Goal: Task Accomplishment & Management: Manage account settings

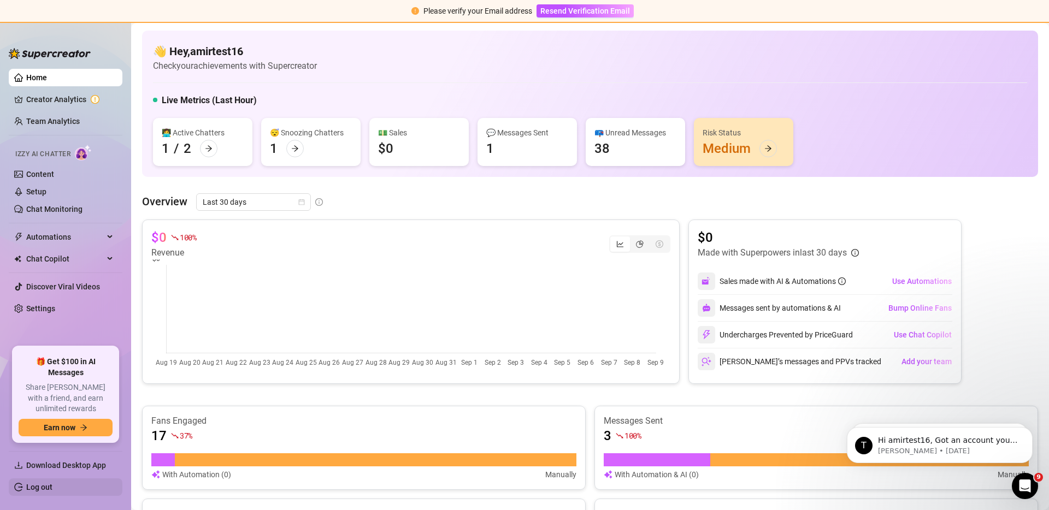
click at [52, 490] on link "Log out" at bounding box center [39, 487] width 26 height 9
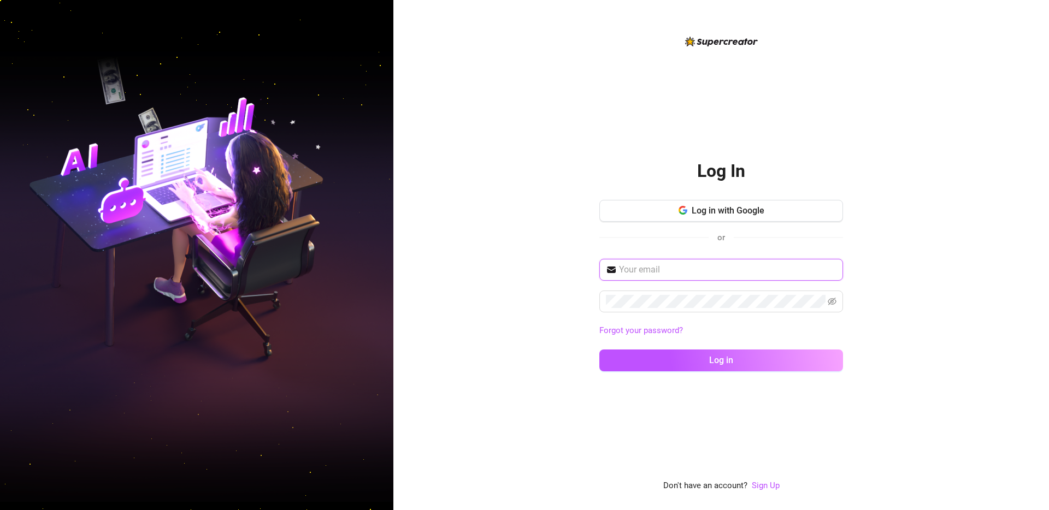
click at [680, 273] on input "text" at bounding box center [728, 269] width 218 height 13
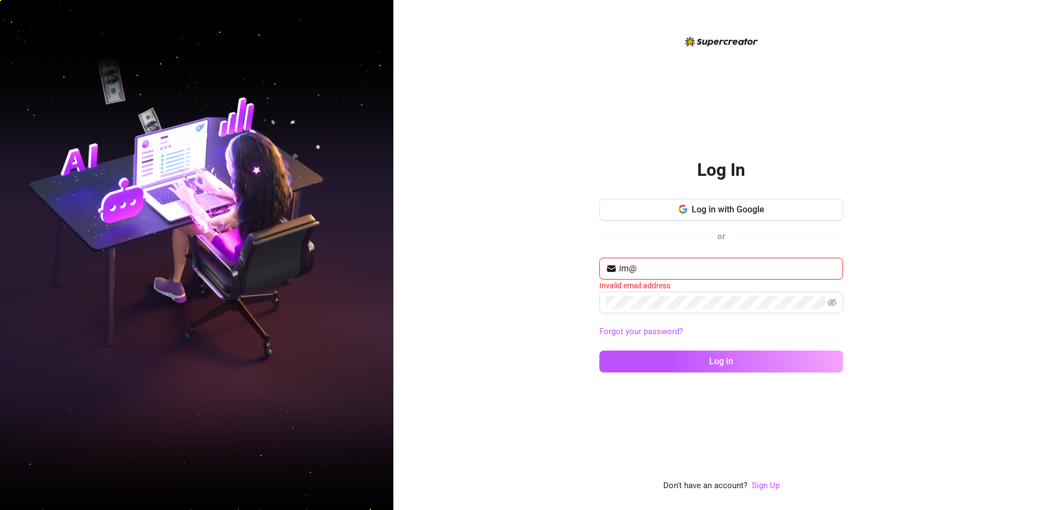
type input "im@supercreator.app"
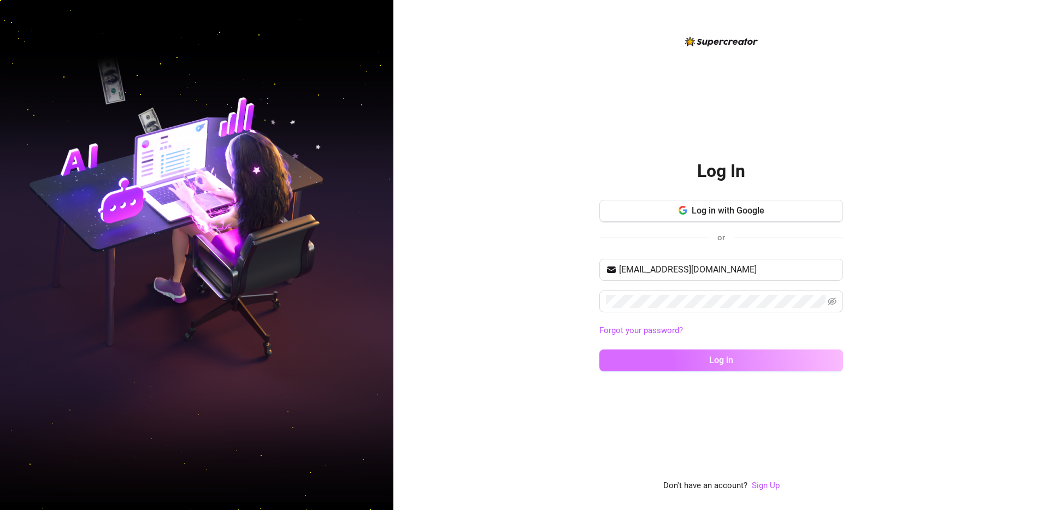
click at [641, 362] on button "Log in" at bounding box center [722, 361] width 244 height 22
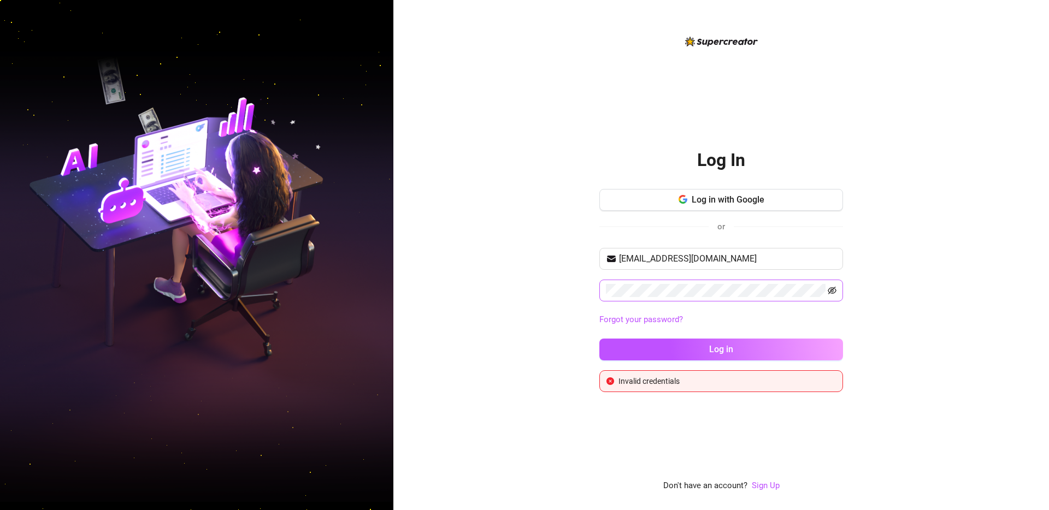
click at [830, 291] on icon "eye-invisible" at bounding box center [832, 290] width 9 height 9
click at [707, 343] on button "Log in" at bounding box center [722, 350] width 244 height 22
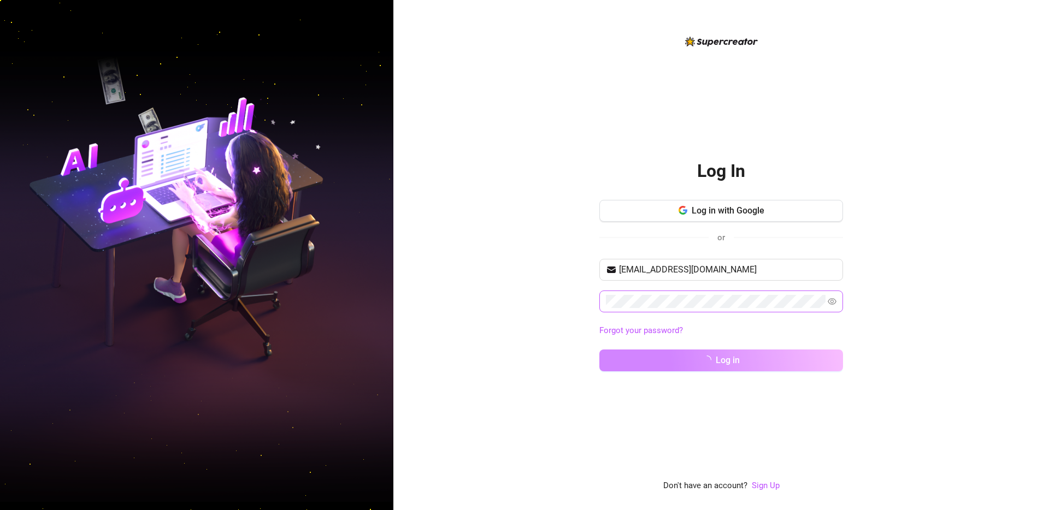
click at [751, 300] on span at bounding box center [722, 302] width 244 height 22
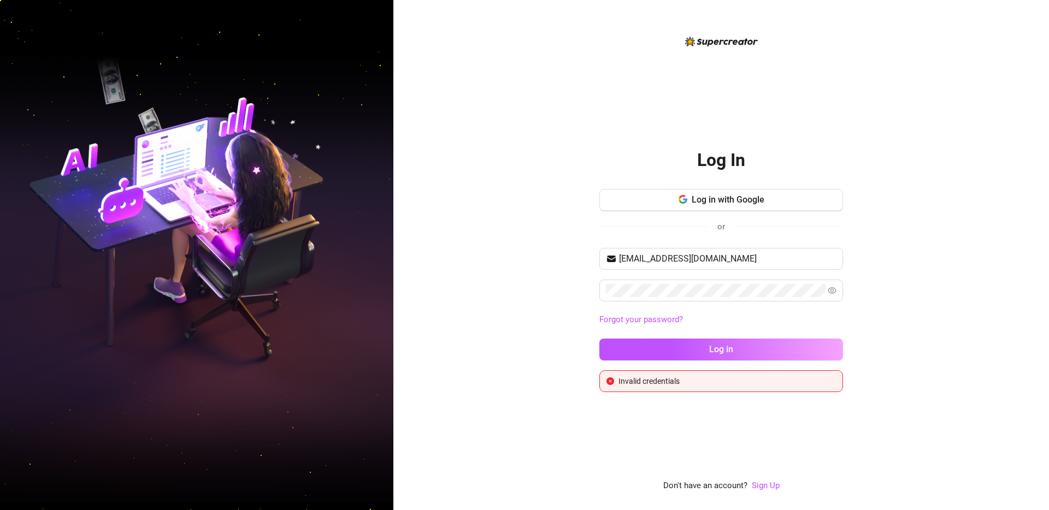
click at [503, 295] on div "Log In Log in with Google or im@supercreator.app Forgot your password? Log in I…" at bounding box center [721, 255] width 656 height 510
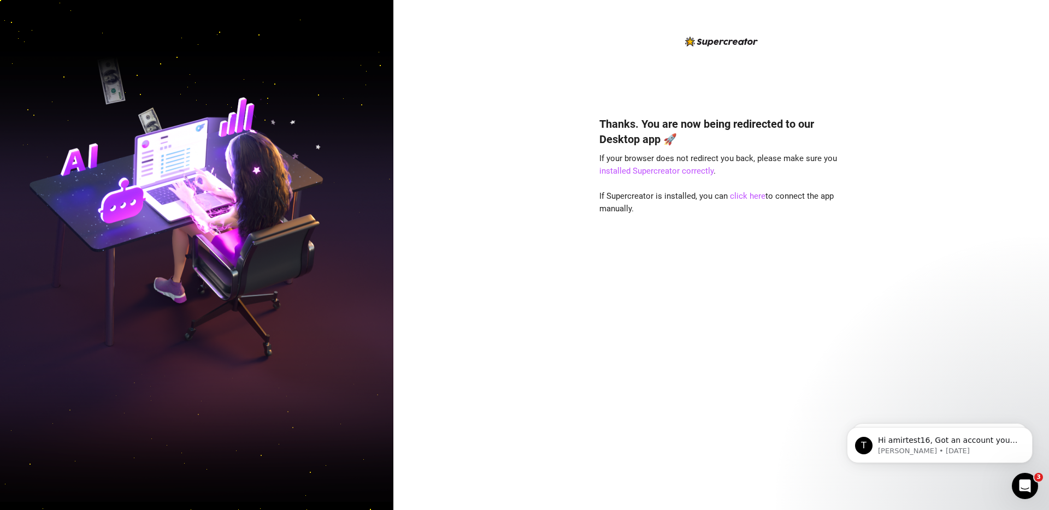
click at [539, 262] on div "Thanks. You are now being redirected to our Desktop app 🚀 If your browser does …" at bounding box center [721, 255] width 656 height 510
